Goal: Task Accomplishment & Management: Complete application form

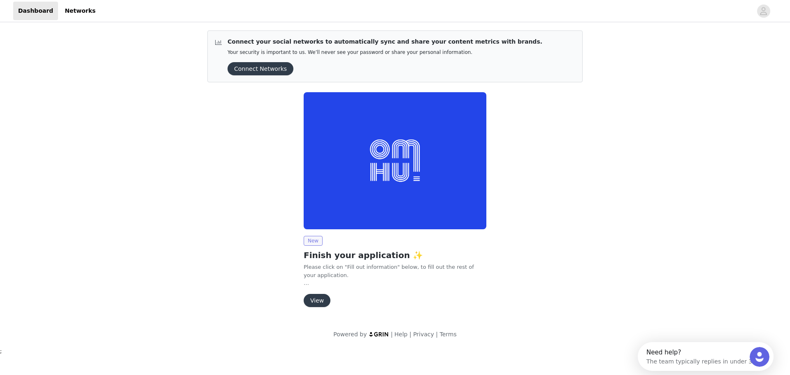
click at [309, 239] on span "New" at bounding box center [313, 241] width 19 height 10
click at [318, 302] on button "View" at bounding box center [317, 300] width 27 height 13
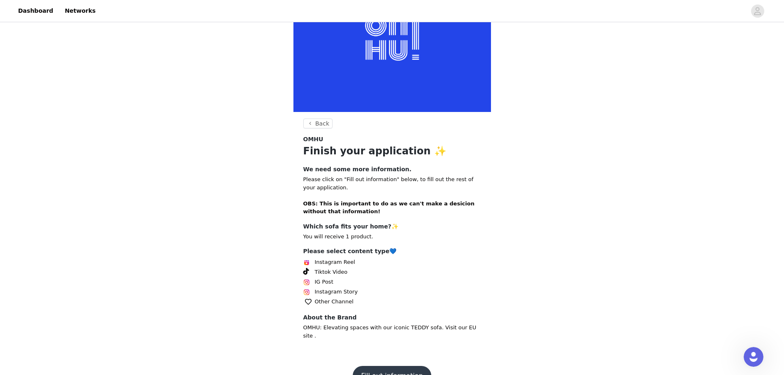
scroll to position [73, 0]
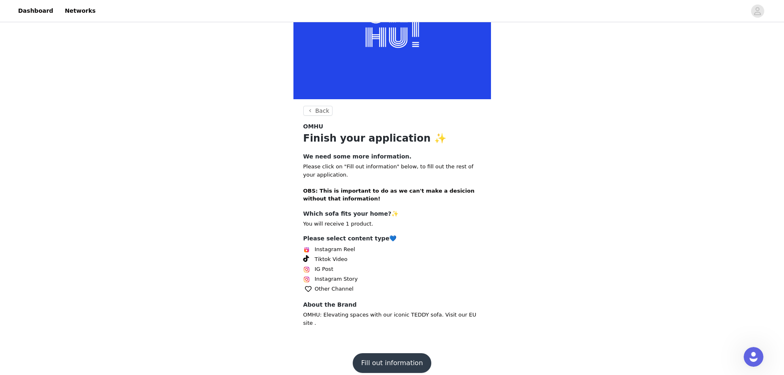
click at [390, 355] on button "Fill out information" at bounding box center [392, 363] width 78 height 20
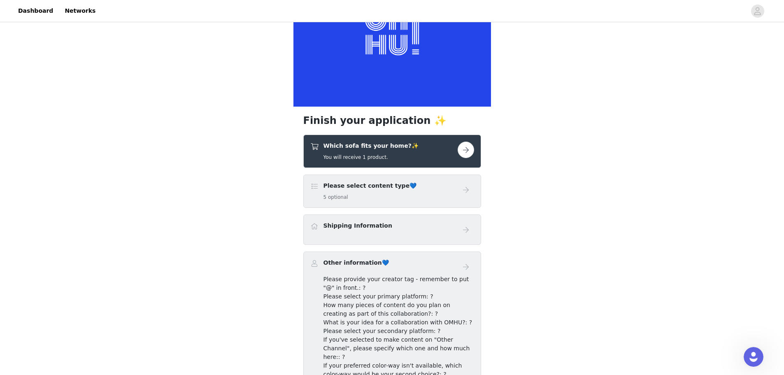
scroll to position [82, 0]
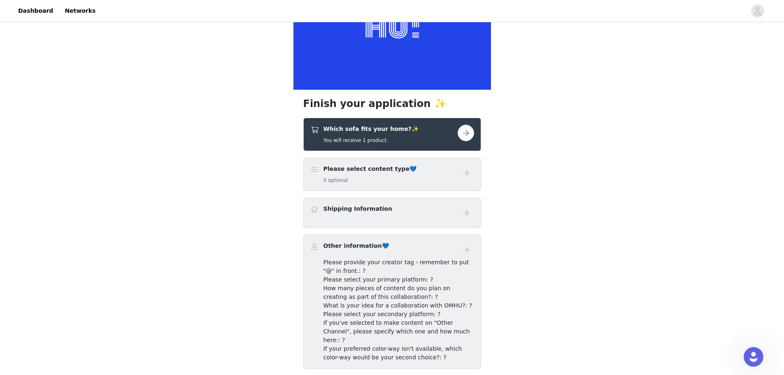
click at [451, 212] on div "Shipping Information" at bounding box center [383, 211] width 147 height 12
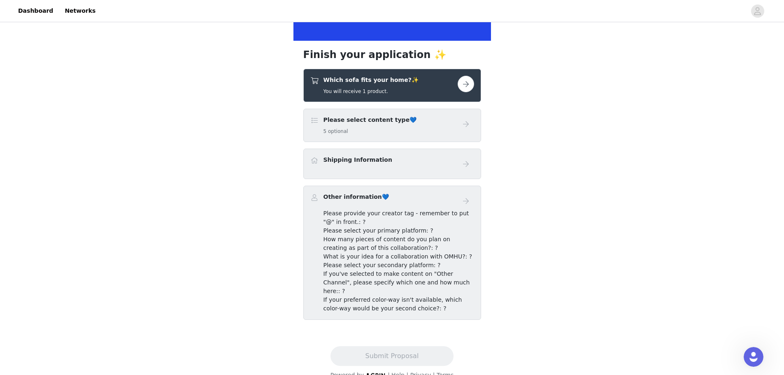
scroll to position [137, 0]
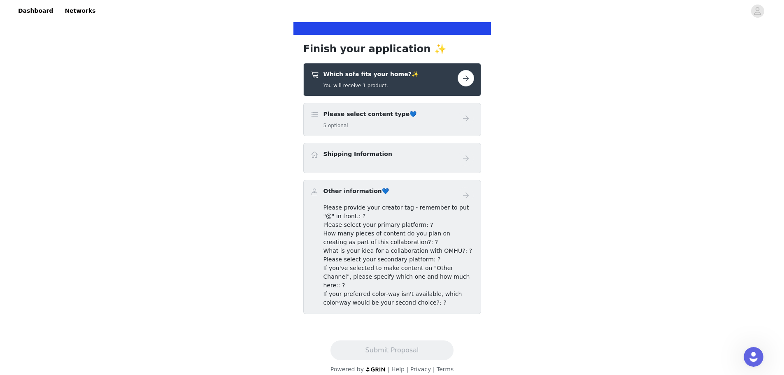
click at [464, 75] on button "button" at bounding box center [466, 78] width 16 height 16
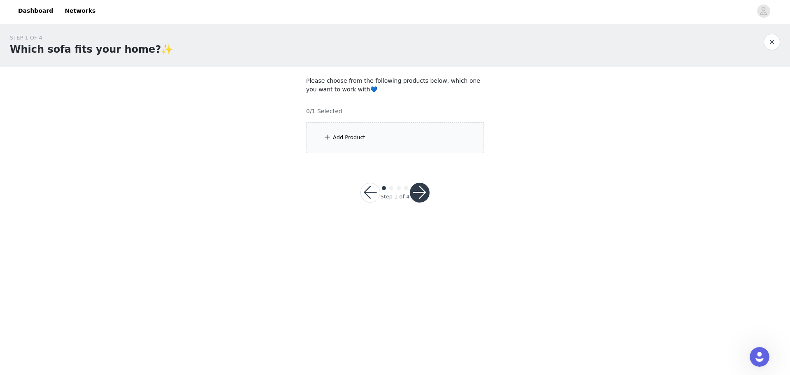
click at [373, 136] on div "Add Product" at bounding box center [395, 137] width 178 height 31
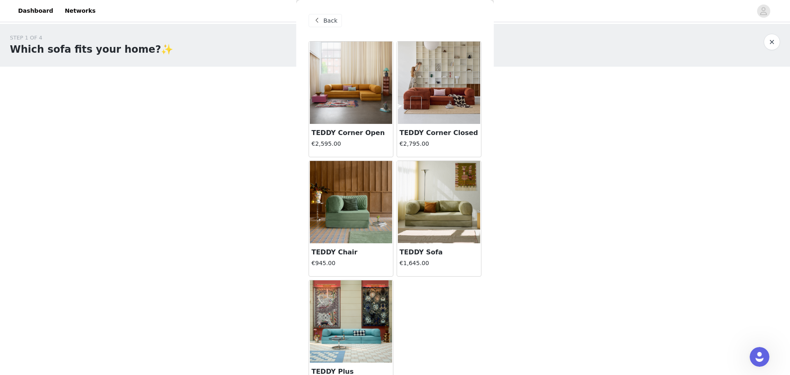
click at [421, 205] on img at bounding box center [439, 202] width 82 height 82
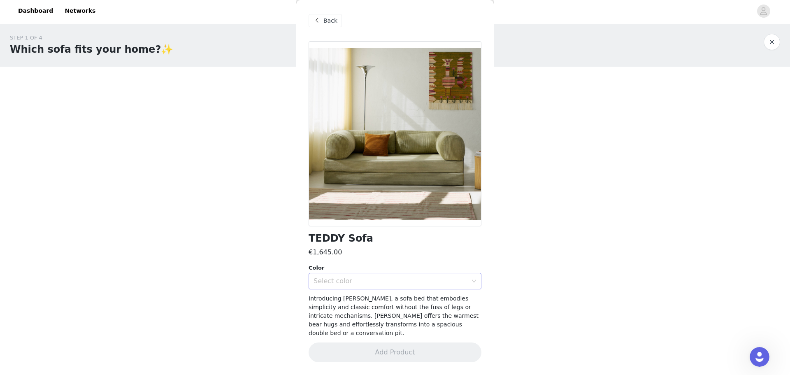
drag, startPoint x: 472, startPoint y: 289, endPoint x: 471, endPoint y: 282, distance: 7.6
click at [472, 288] on div "TEDDY Sofa €1,645.00 Color Select color Introducing TEDDY, a sofa bed that embo…" at bounding box center [395, 206] width 173 height 331
click at [471, 277] on div "Select color" at bounding box center [393, 281] width 158 height 16
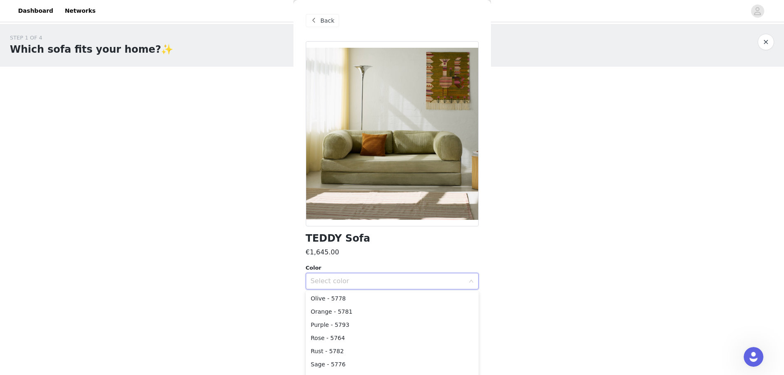
scroll to position [165, 0]
click at [357, 331] on li "Sage - 5776" at bounding box center [392, 331] width 173 height 13
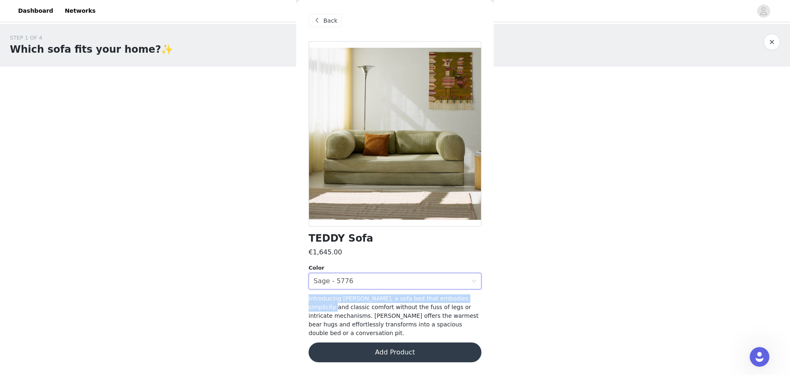
click at [394, 342] on button "Add Product" at bounding box center [395, 352] width 173 height 20
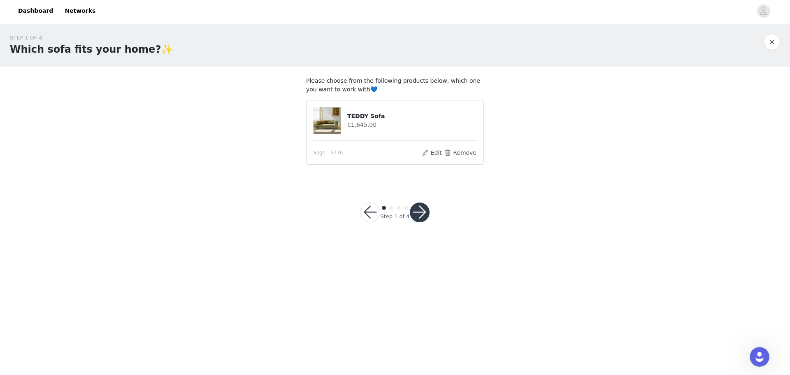
click at [418, 209] on button "button" at bounding box center [420, 212] width 20 height 20
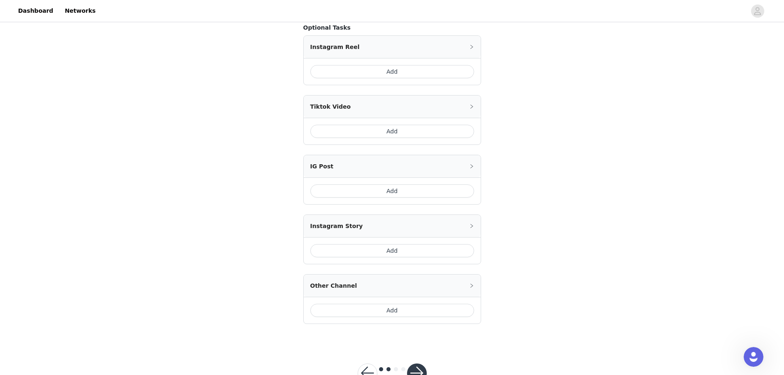
scroll to position [234, 0]
